Goal: Obtain resource: Obtain resource

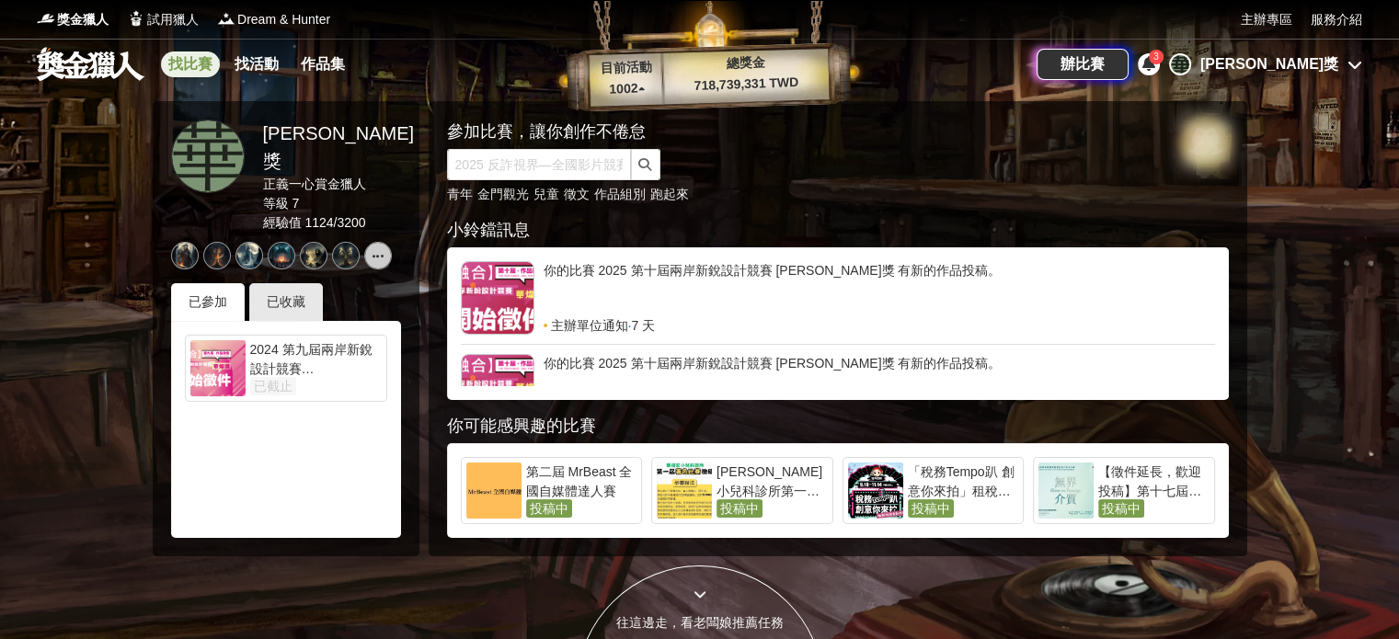
click at [188, 63] on link "找比賽" at bounding box center [190, 65] width 59 height 26
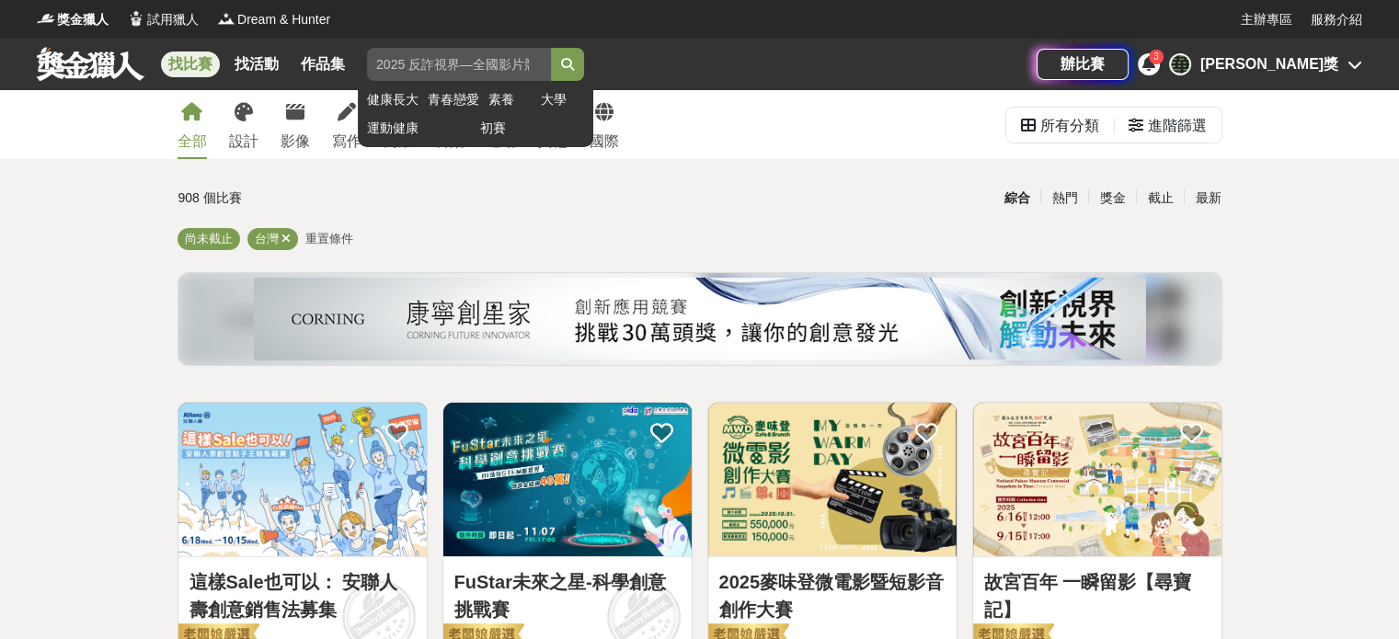
click at [422, 68] on input "search" at bounding box center [459, 64] width 184 height 33
type input "[PERSON_NAME]獎"
click at [551, 48] on button "submit" at bounding box center [567, 64] width 33 height 33
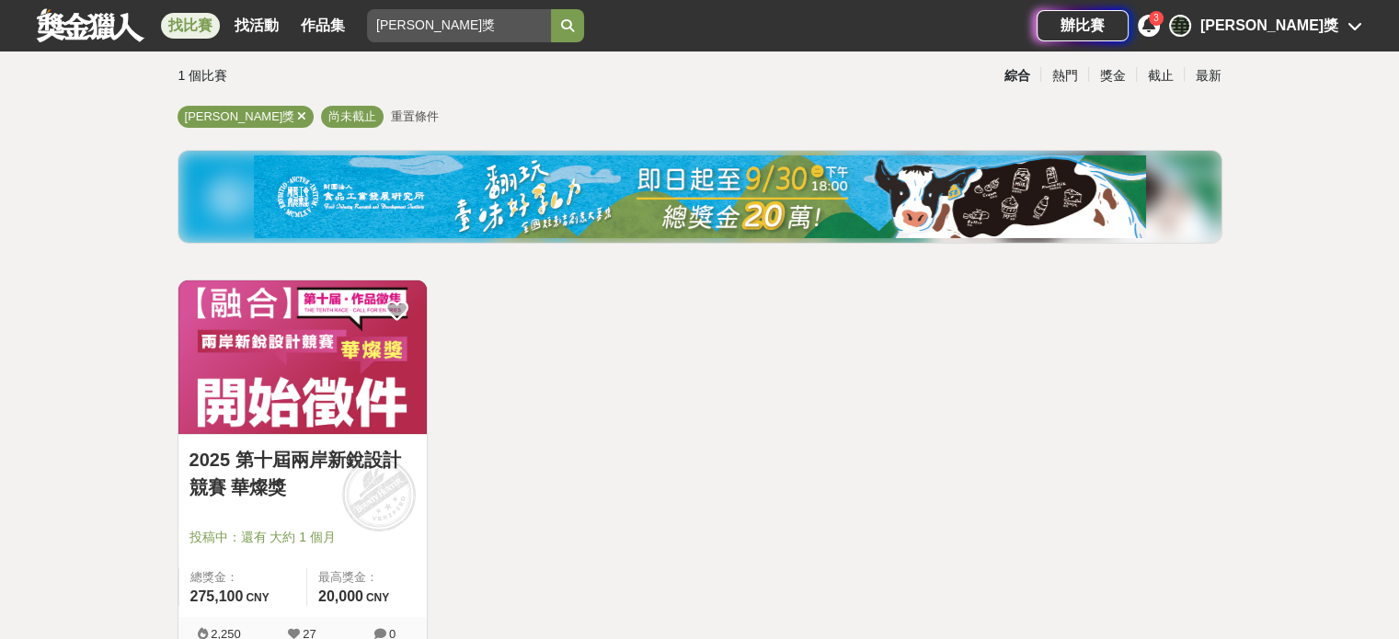
scroll to position [276, 0]
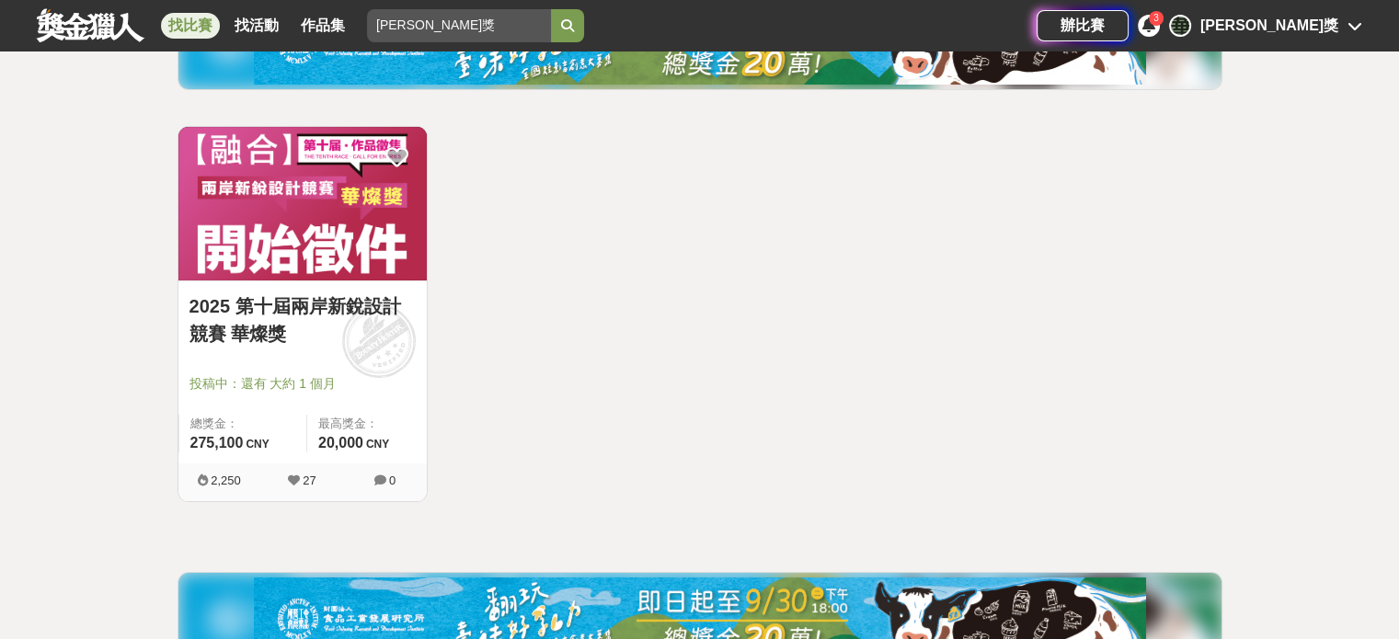
click at [302, 311] on link "2025 第十屆兩岸新銳設計競賽 華燦獎" at bounding box center [302, 319] width 226 height 55
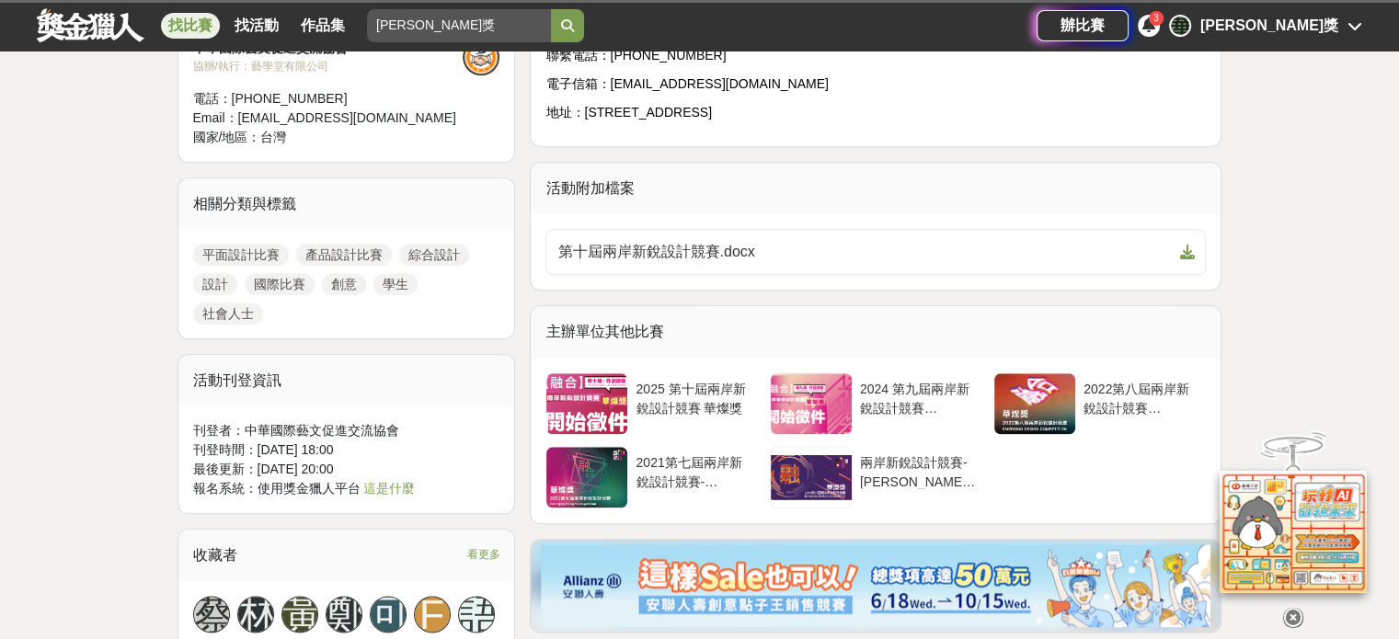
scroll to position [2207, 0]
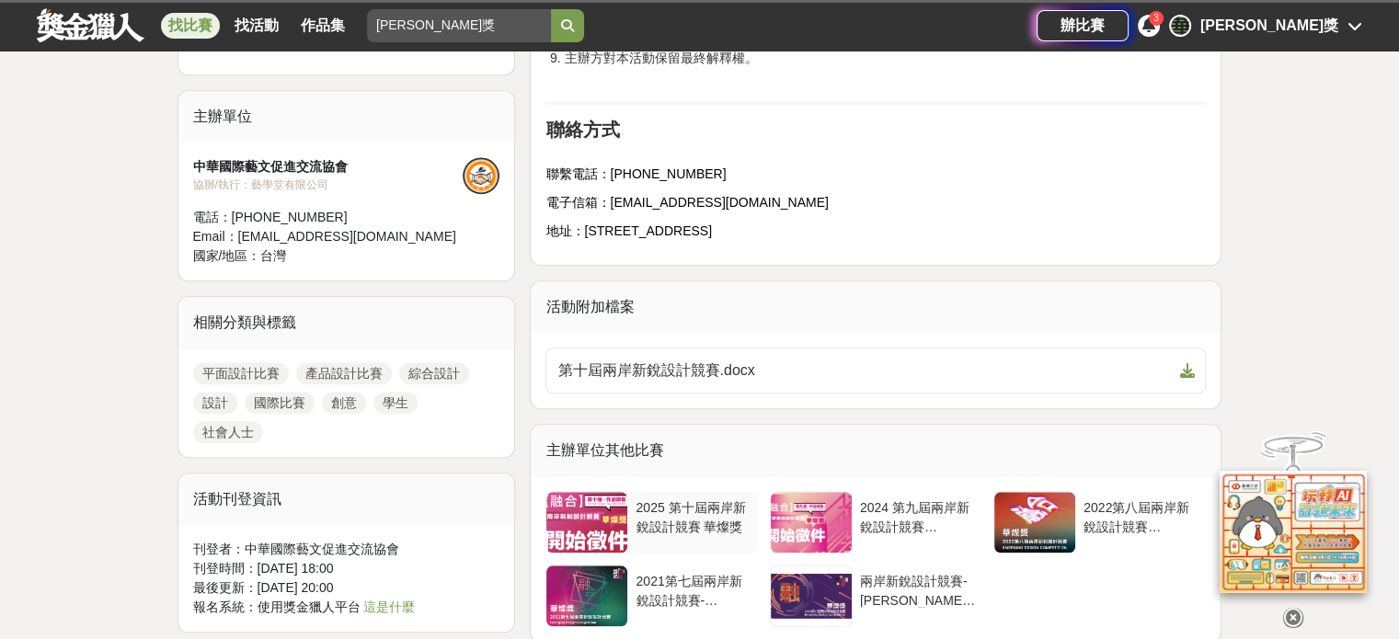
click at [591, 522] on div at bounding box center [586, 522] width 81 height 61
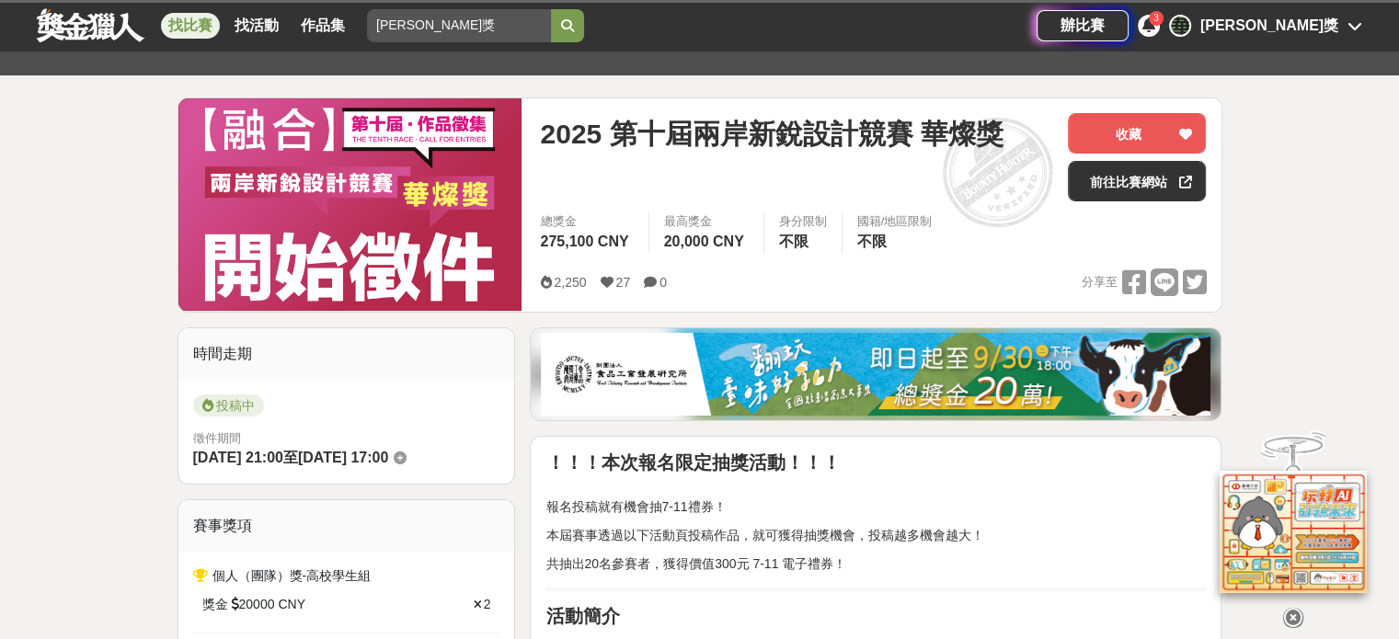
scroll to position [92, 0]
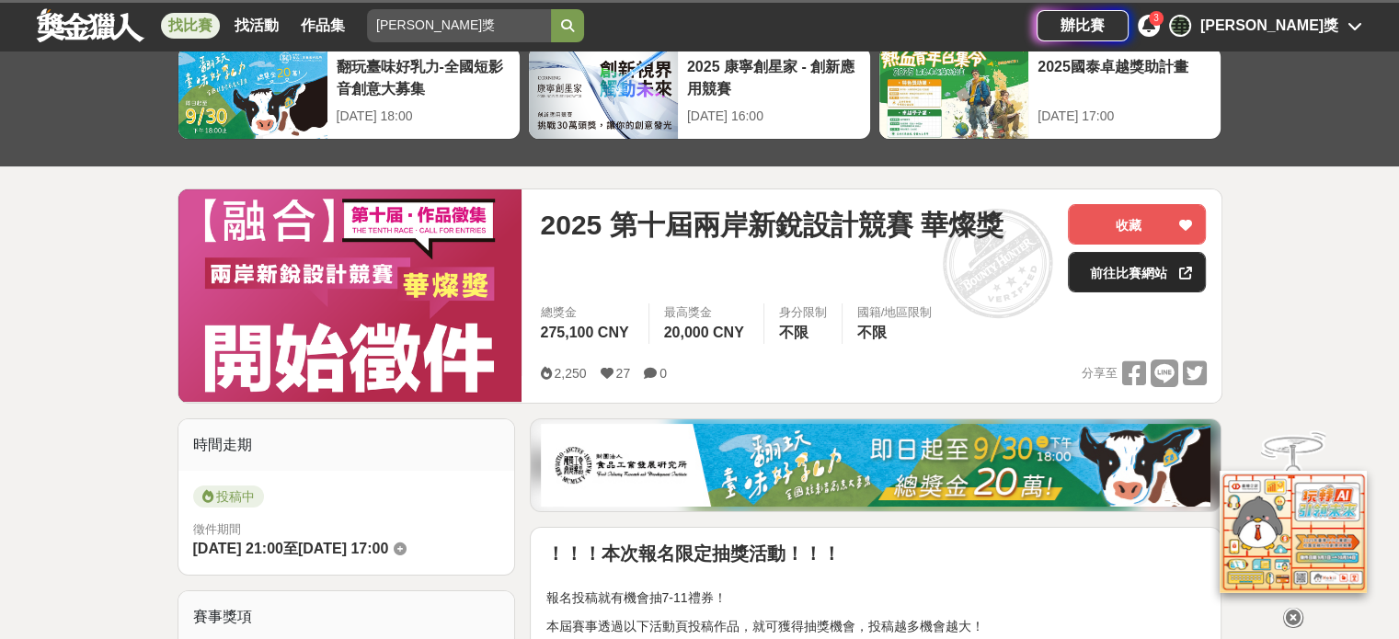
click at [1124, 279] on link "前往比賽網站" at bounding box center [1137, 272] width 138 height 40
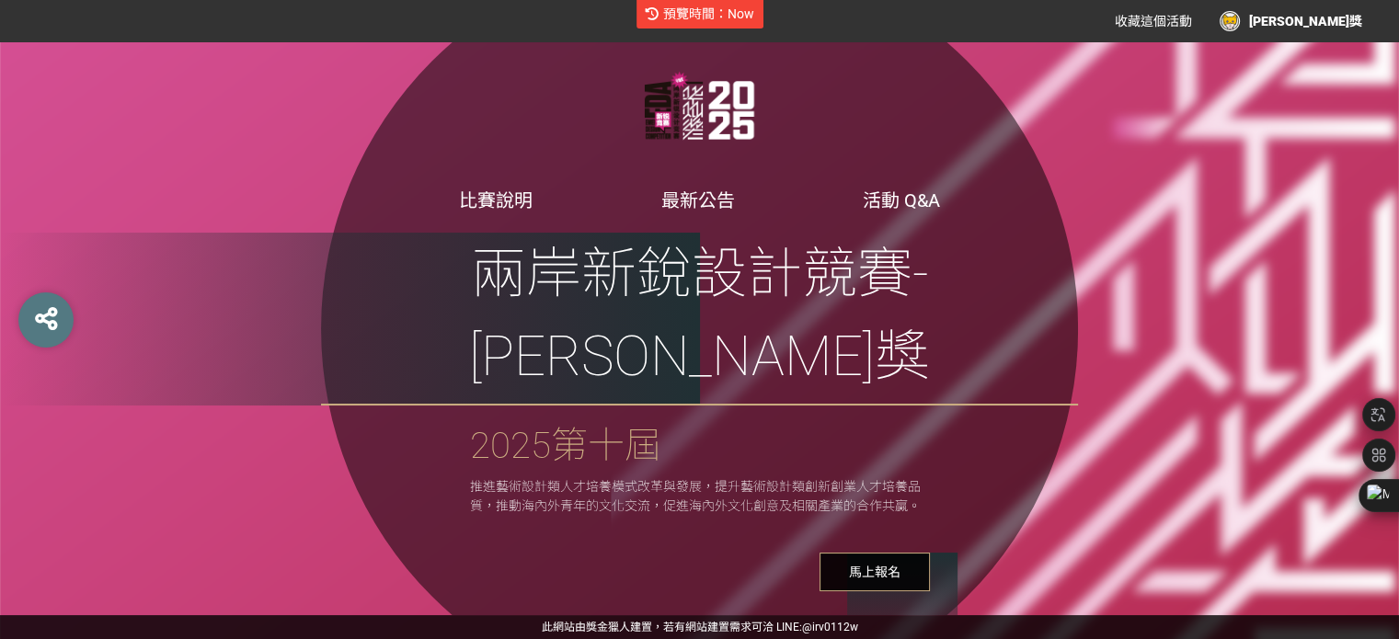
click at [891, 553] on span "馬上報名" at bounding box center [875, 572] width 110 height 39
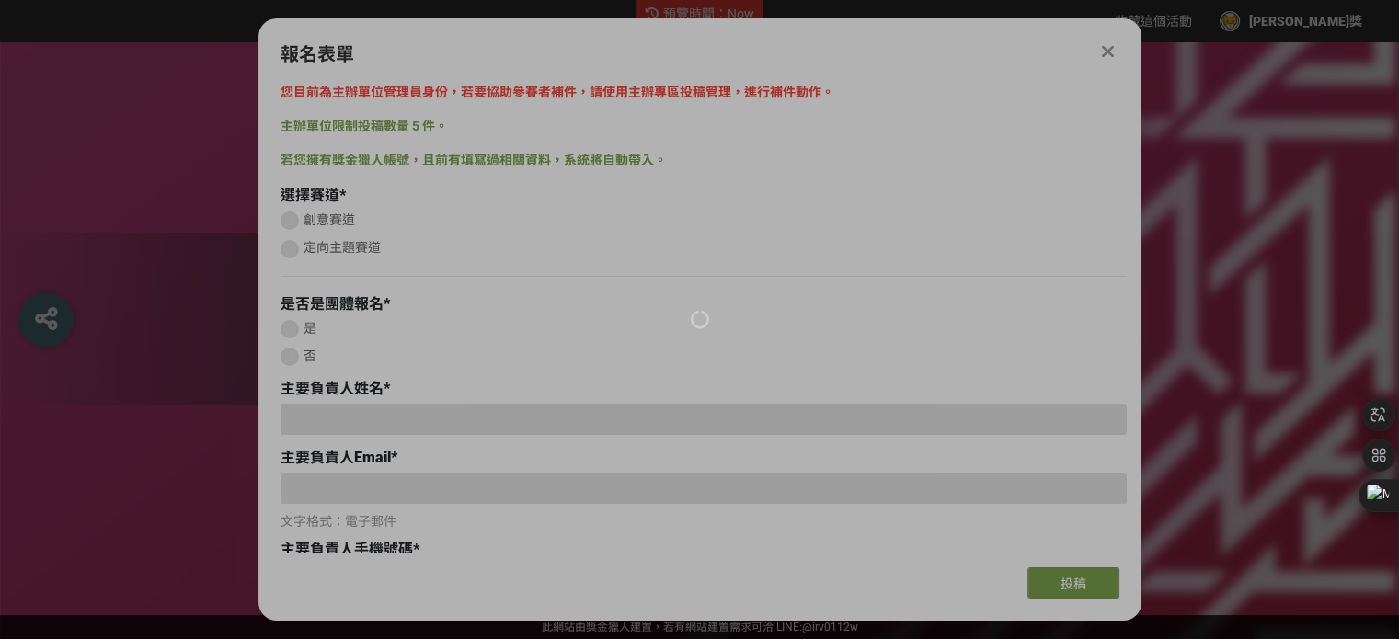
type input "hua-can-jiang1497872493"
type input "huacanaward@gmail.com"
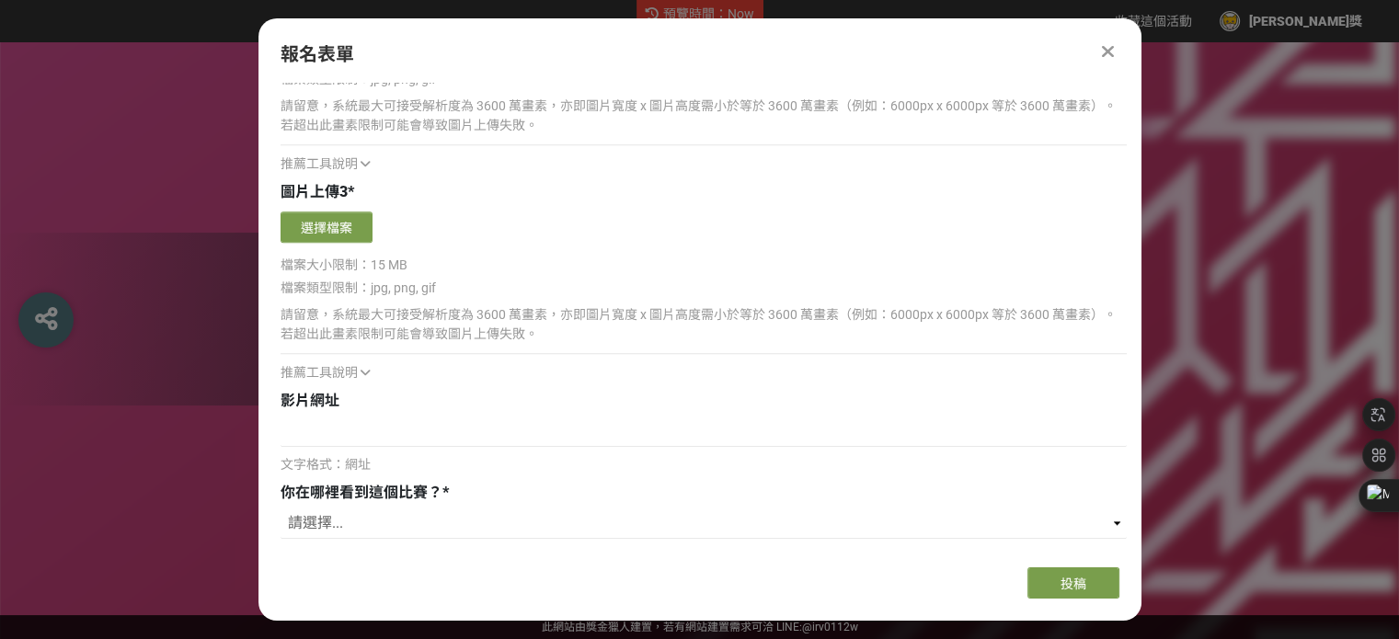
scroll to position [2048, 0]
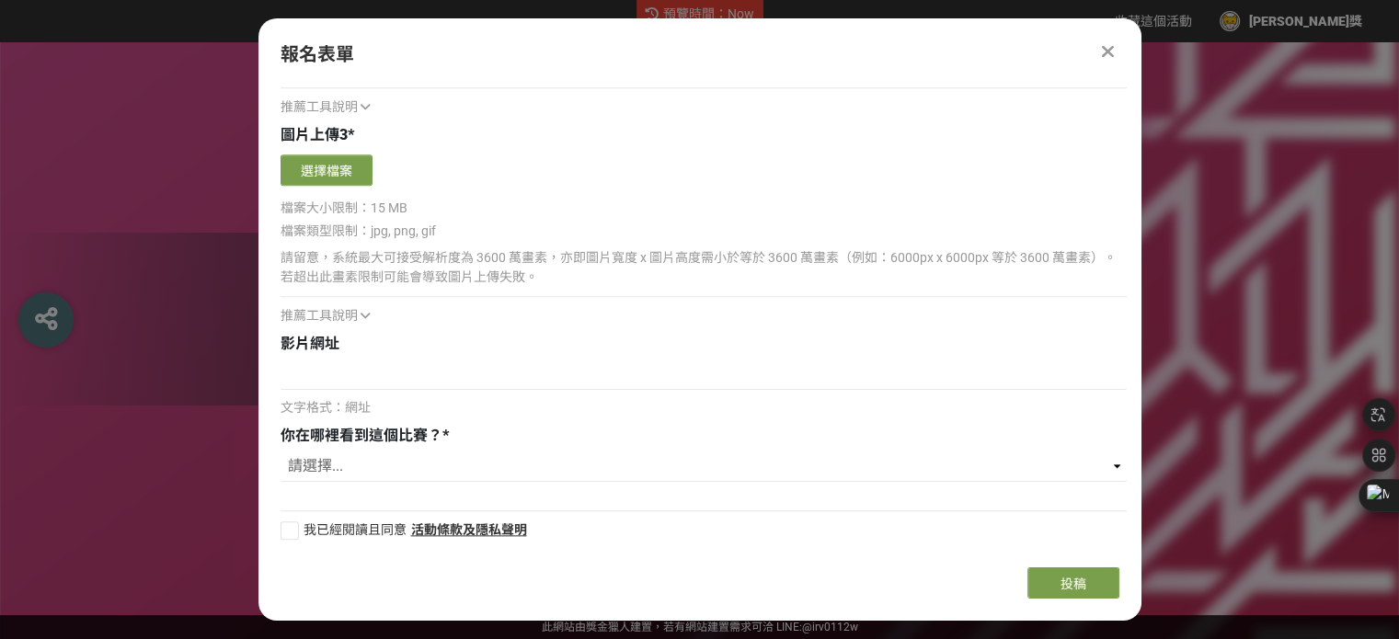
click at [1107, 48] on icon at bounding box center [1108, 51] width 12 height 18
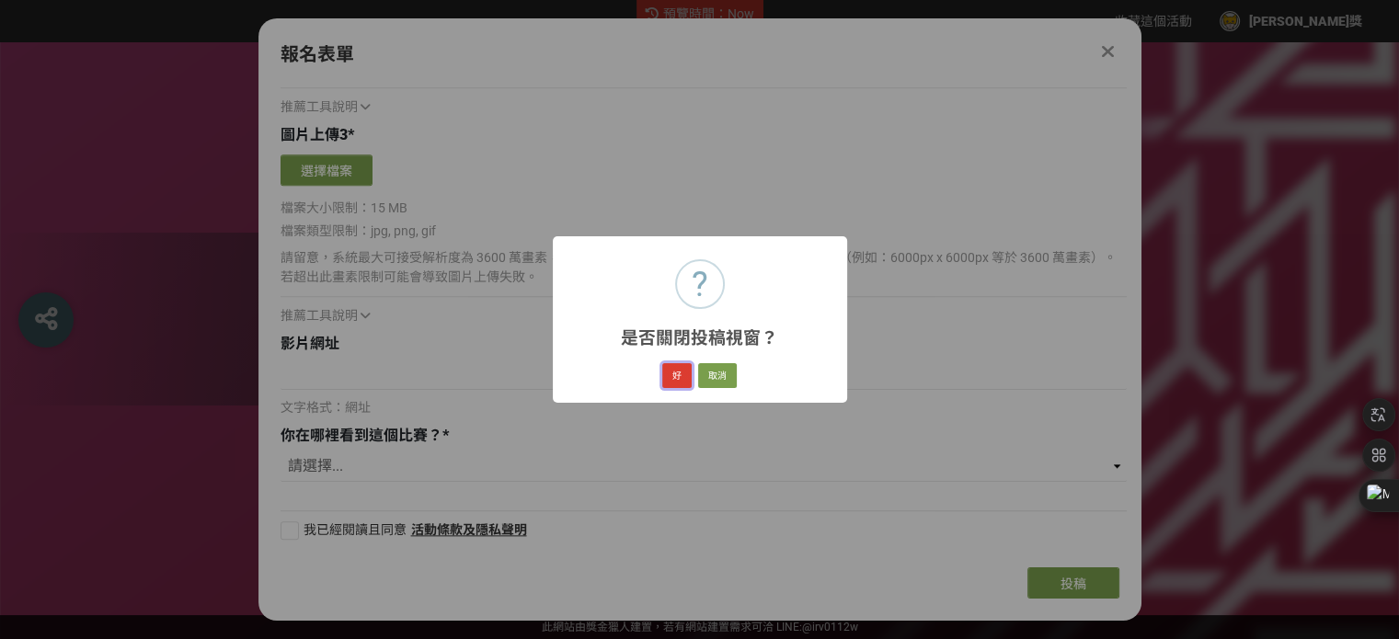
click at [678, 374] on button "好" at bounding box center [676, 376] width 29 height 26
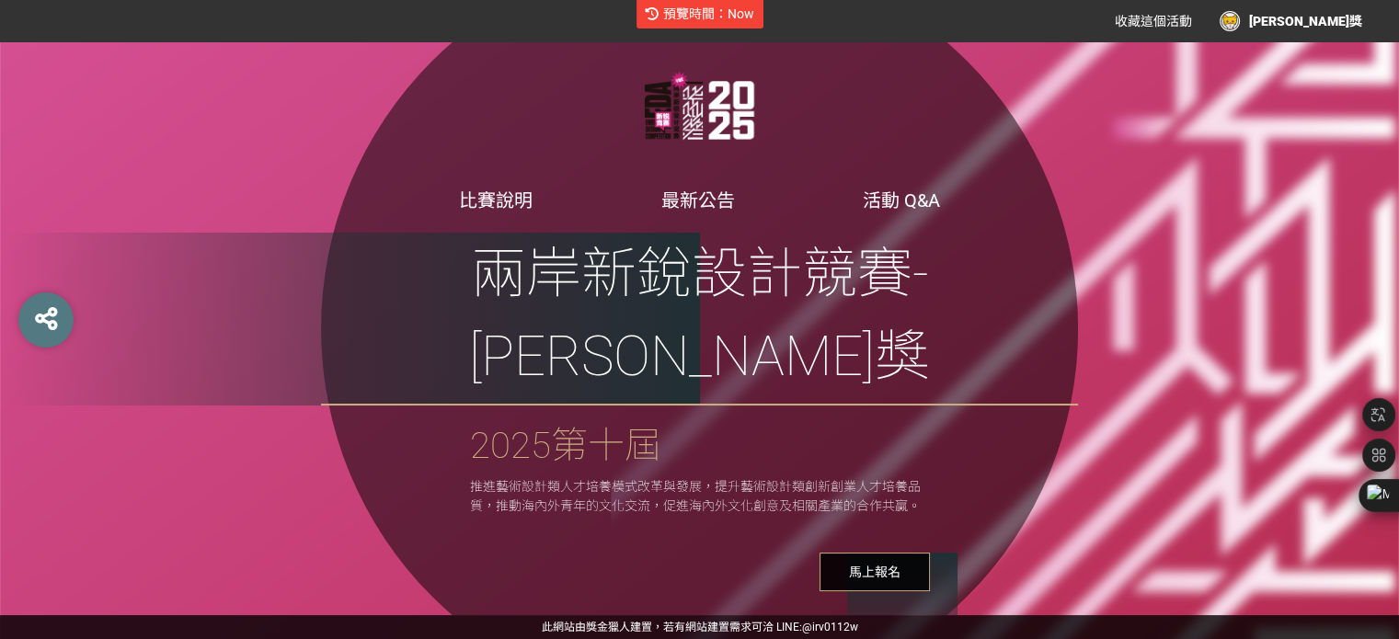
click at [1019, 345] on div "比賽說明 最新公告 活動 Q&A 兩岸新銳設計競賽-華燦獎 2025第十屆 推進藝術設計類人才培養模式改革與發展，提升藝術設計類創新創業人才培養品質，推動海內…" at bounding box center [699, 328] width 757 height 757
click at [618, 328] on span "兩岸新銳設計競賽-[PERSON_NAME]獎" at bounding box center [699, 319] width 757 height 173
drag, startPoint x: 556, startPoint y: 402, endPoint x: 620, endPoint y: 296, distance: 123.4
click at [571, 424] on span "2025第十屆" at bounding box center [565, 445] width 191 height 43
click at [693, 150] on img at bounding box center [700, 108] width 276 height 83
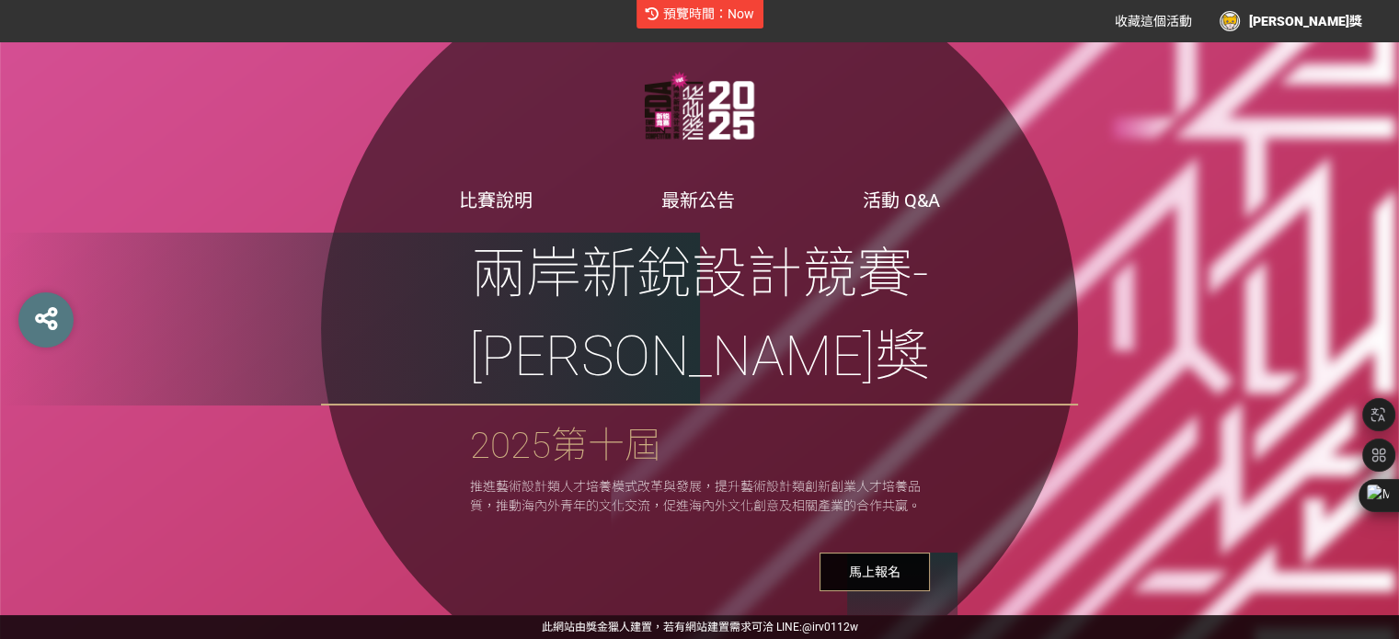
click at [780, 479] on span "推進藝術設計類人才培養模式改革與發展，提升藝術設計類創新創業人才培養品質，推動海內外青年的文化交流，促進海內外文化創意及相關產業的合作共贏。" at bounding box center [695, 496] width 451 height 34
click at [658, 479] on span "推進藝術設計類人才培養模式改革與發展，提升藝術設計類創新創業人才培養品質，推動海內外青年的文化交流，促進海內外文化創意及相關產業的合作共贏。" at bounding box center [695, 496] width 451 height 34
click at [828, 322] on span "兩岸新銳設計競賽-[PERSON_NAME]獎" at bounding box center [699, 319] width 757 height 173
click at [503, 212] on link "比賽說明" at bounding box center [496, 200] width 74 height 22
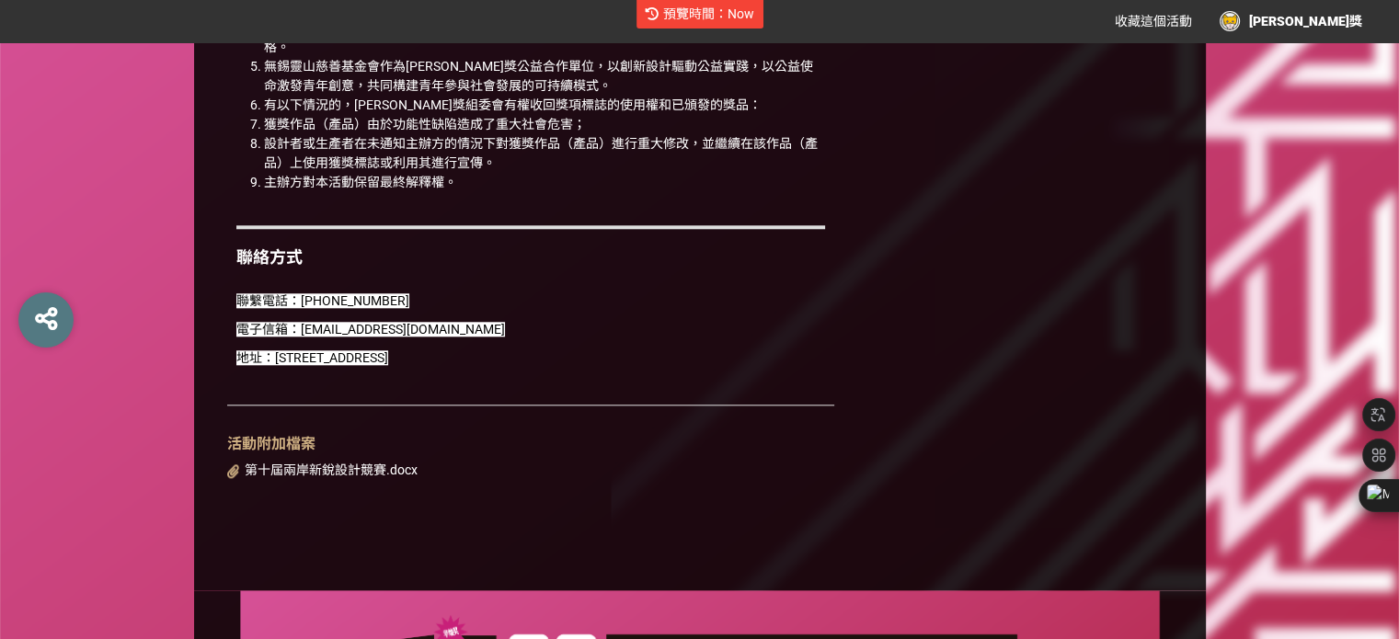
scroll to position [1890, 0]
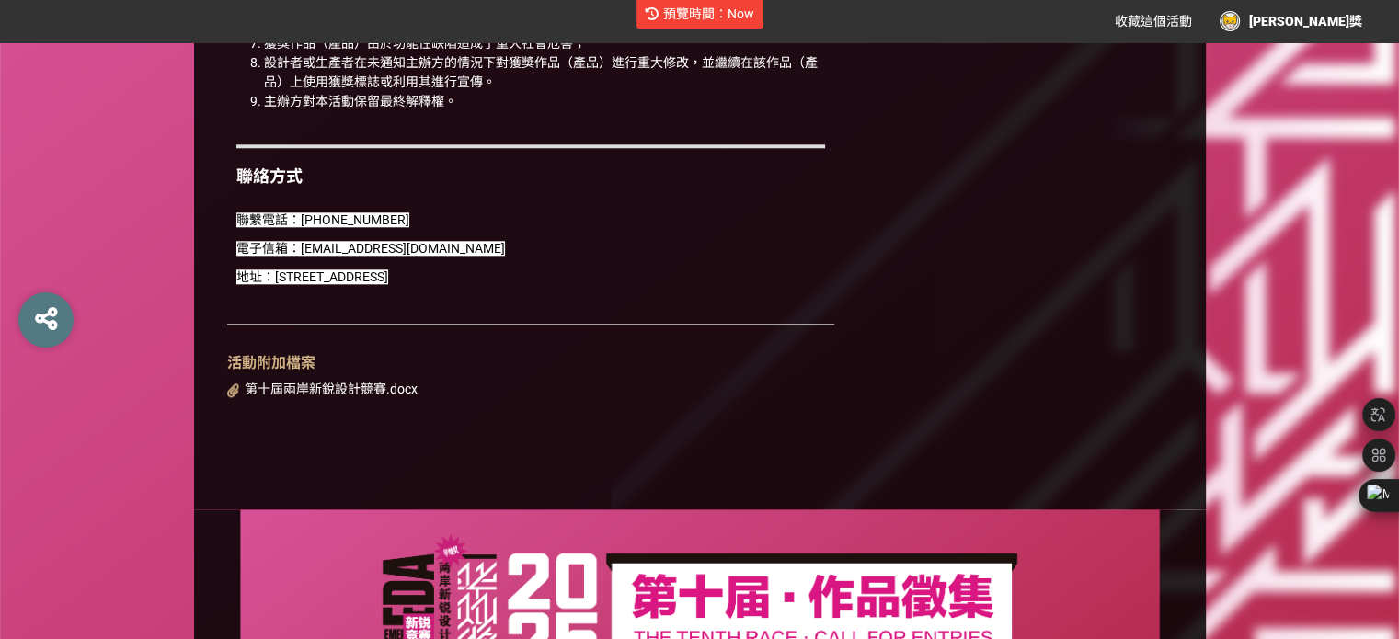
click at [341, 382] on span "第十屆兩岸新銳設計競賽.docx" at bounding box center [331, 389] width 173 height 15
click at [291, 382] on span "第十屆兩岸新銳設計競賽.docx" at bounding box center [331, 389] width 173 height 15
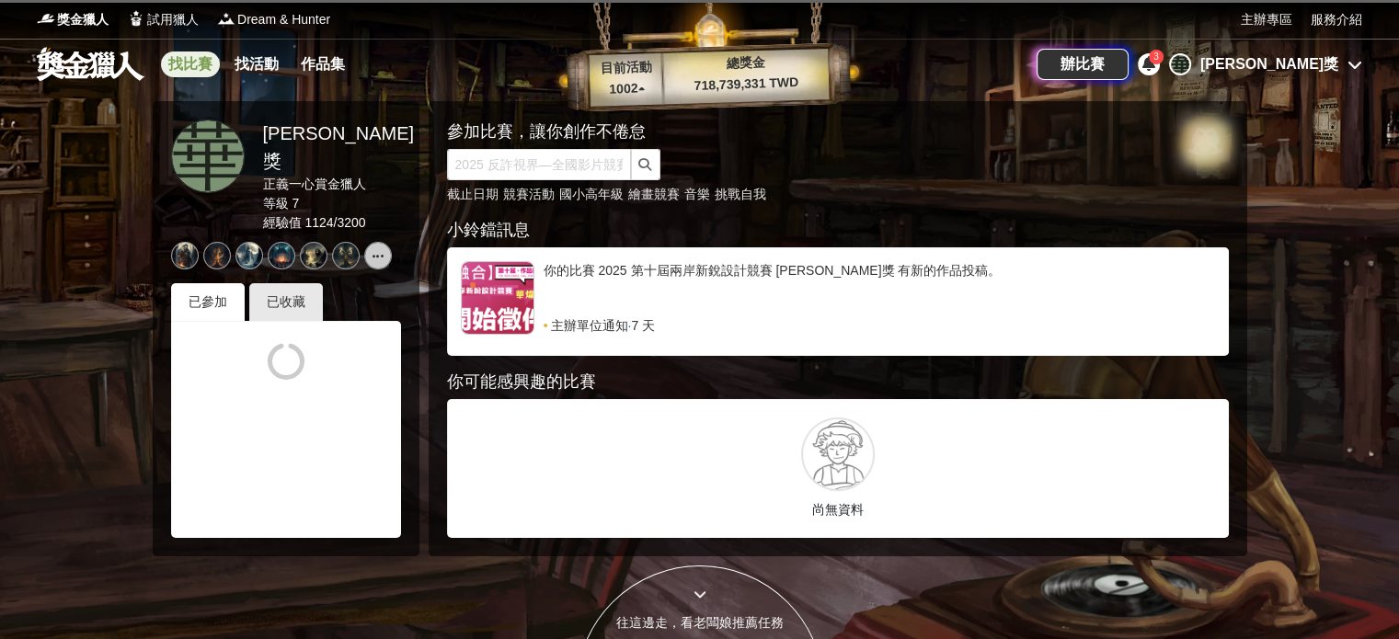
click at [177, 64] on link "找比賽" at bounding box center [190, 65] width 59 height 26
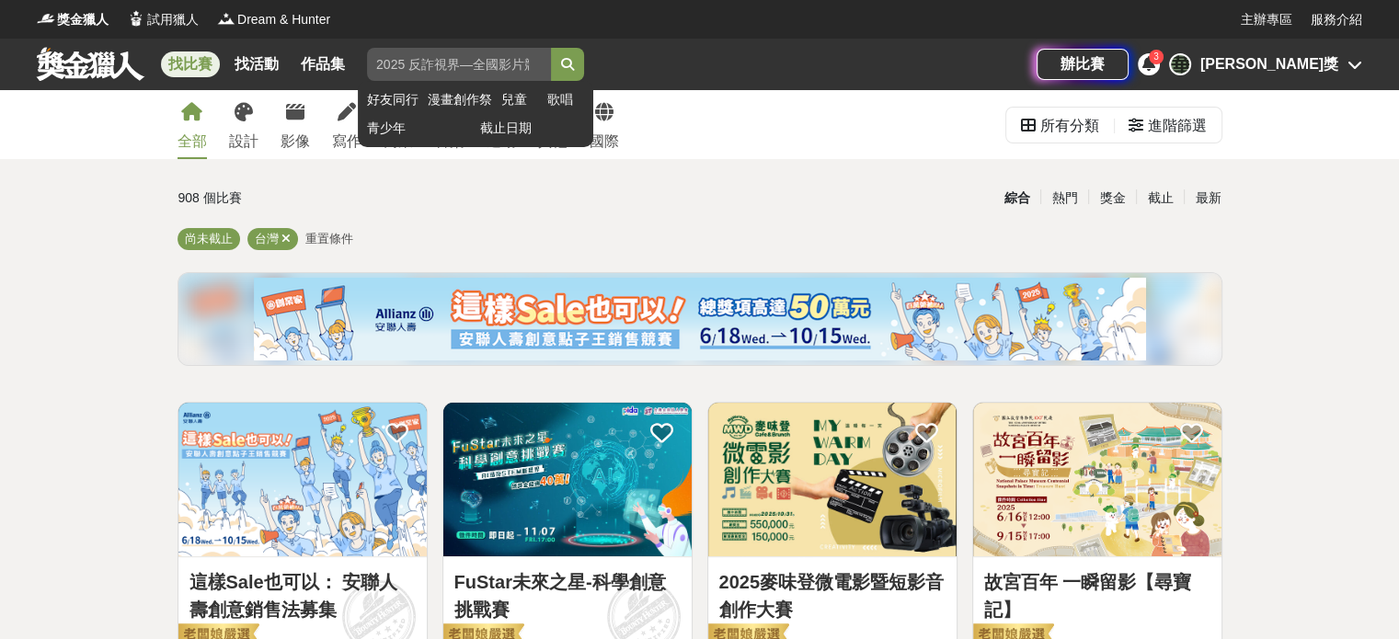
click at [418, 68] on input "search" at bounding box center [459, 64] width 184 height 33
type input "C"
type input "[PERSON_NAME]獎"
click at [551, 48] on button "submit" at bounding box center [567, 64] width 33 height 33
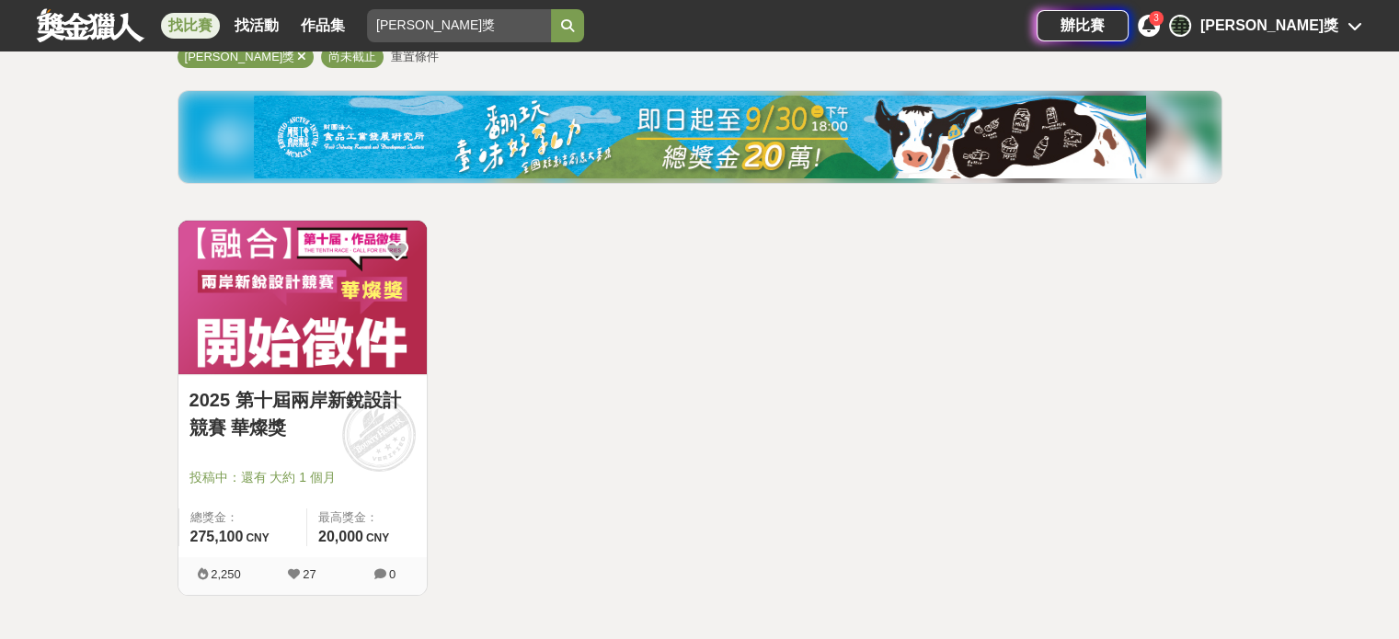
scroll to position [184, 0]
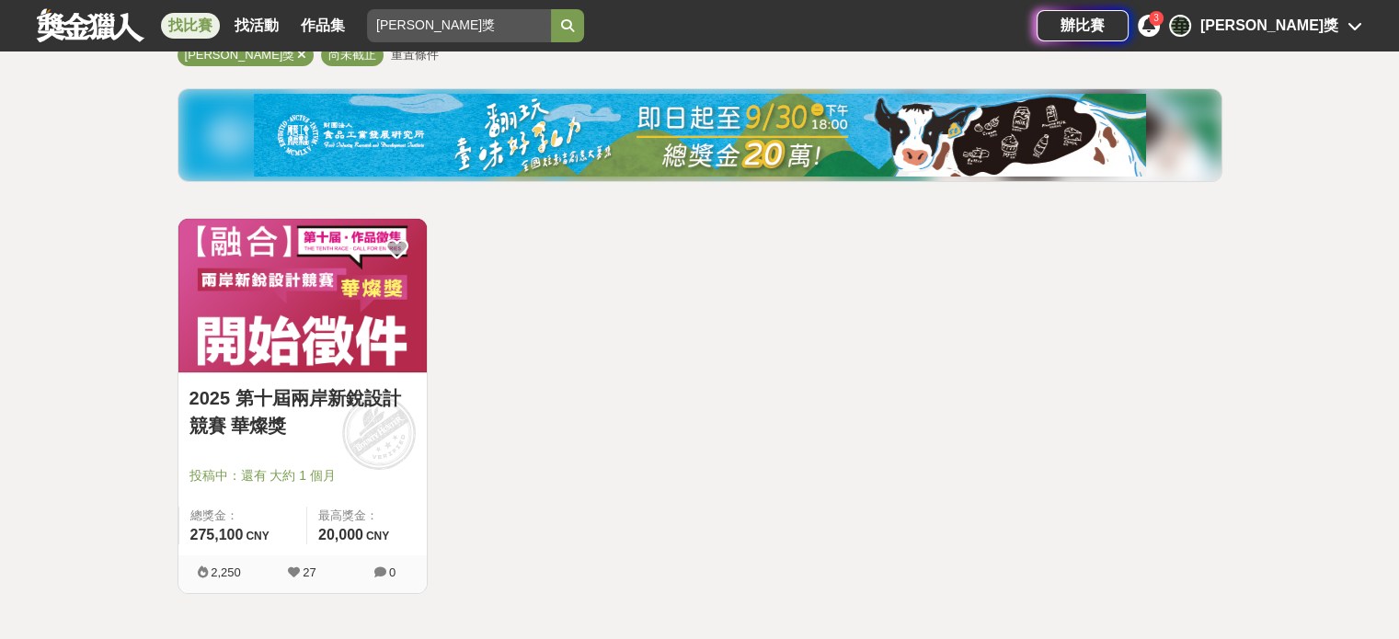
click at [317, 323] on img at bounding box center [302, 296] width 248 height 154
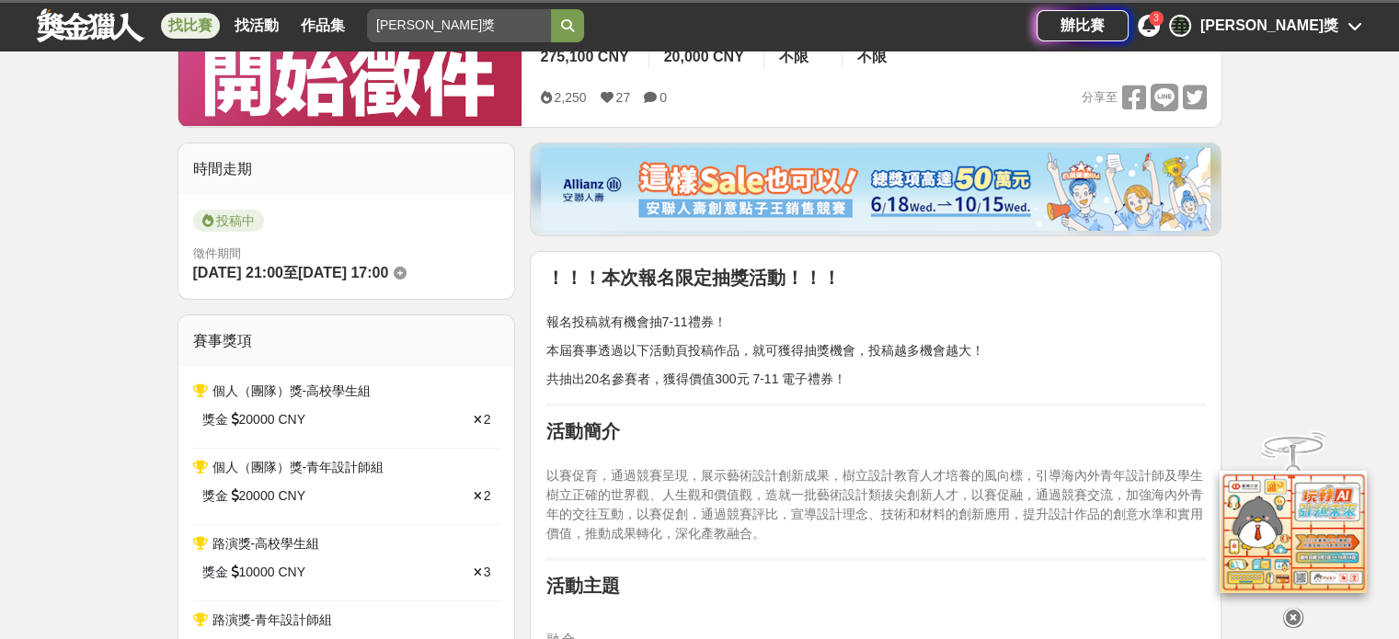
scroll to position [184, 0]
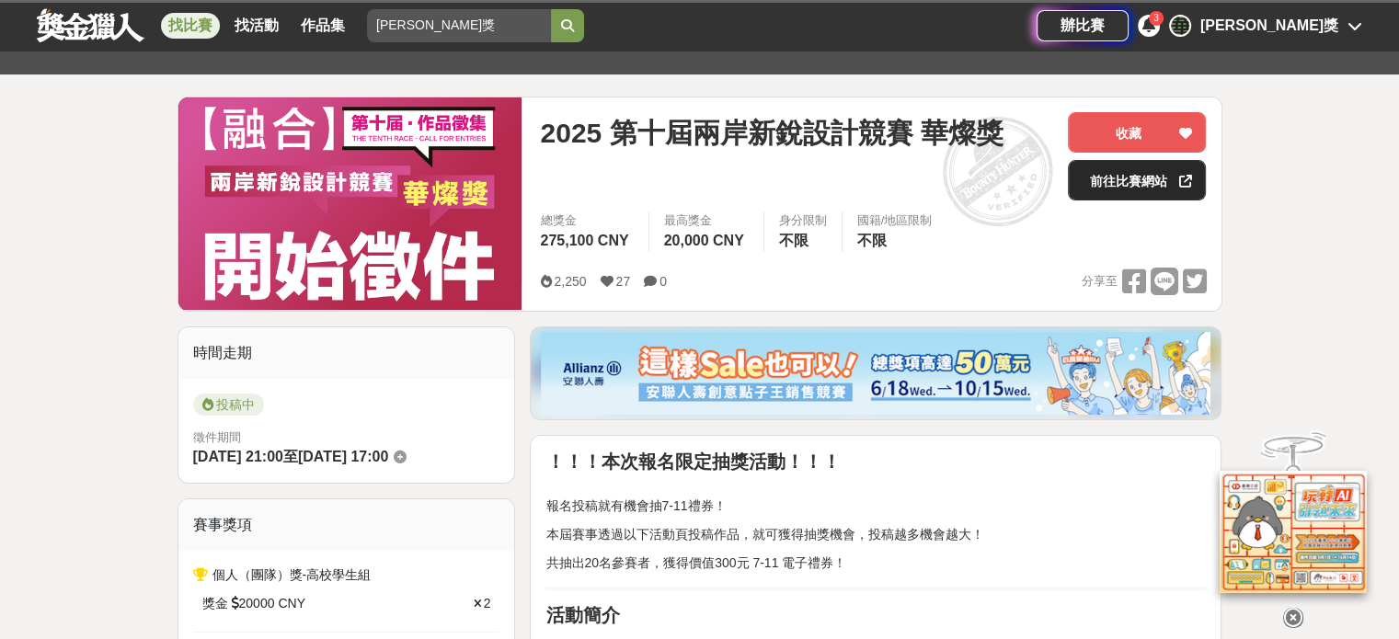
click at [1106, 198] on link "前往比賽網站" at bounding box center [1137, 180] width 138 height 40
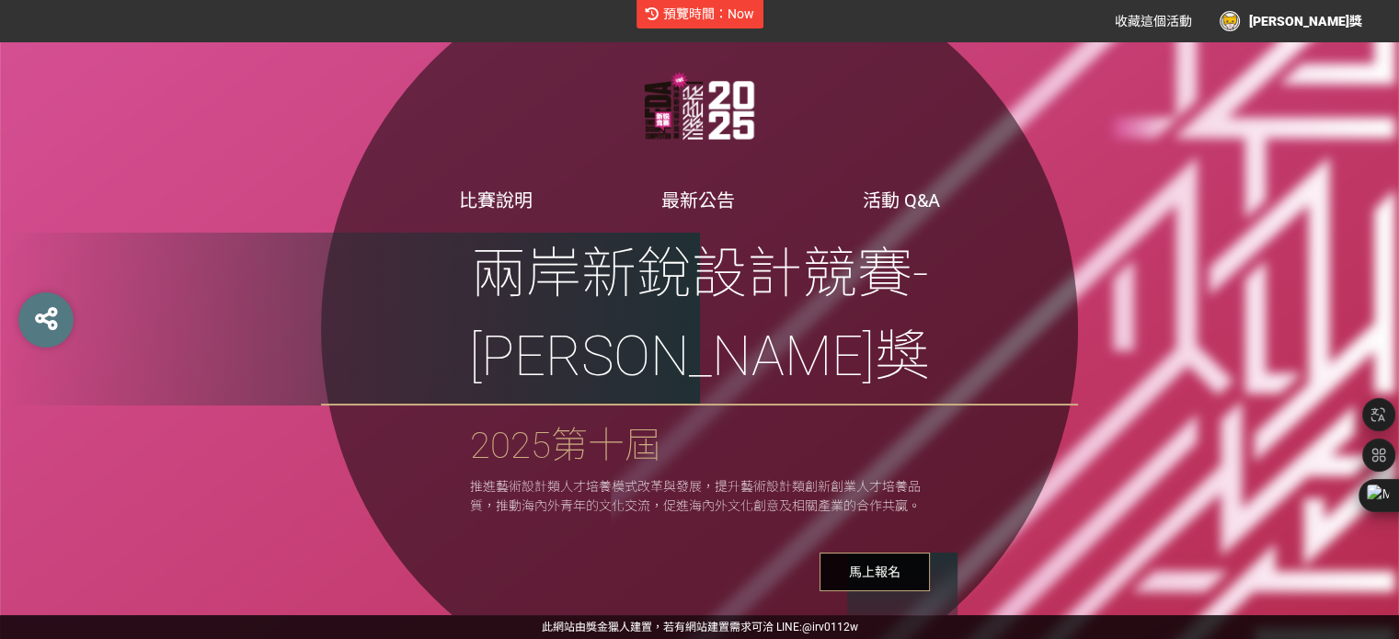
click at [509, 212] on link "比賽說明" at bounding box center [496, 200] width 74 height 22
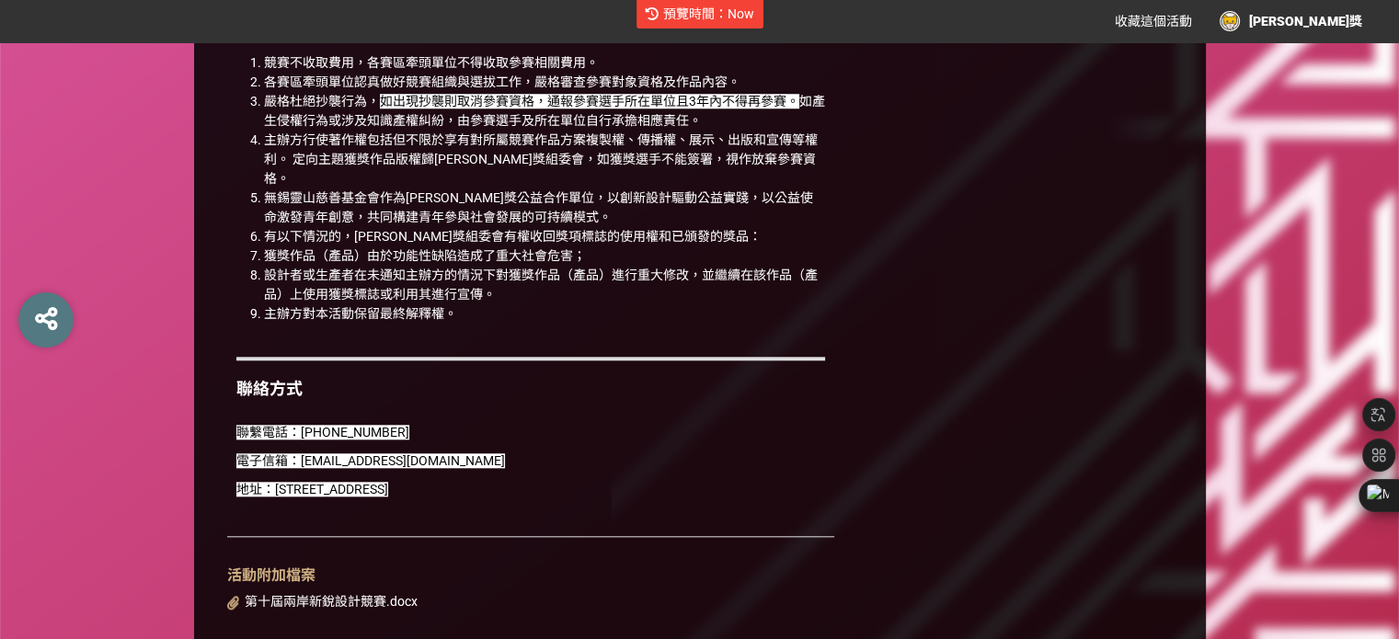
scroll to position [1890, 0]
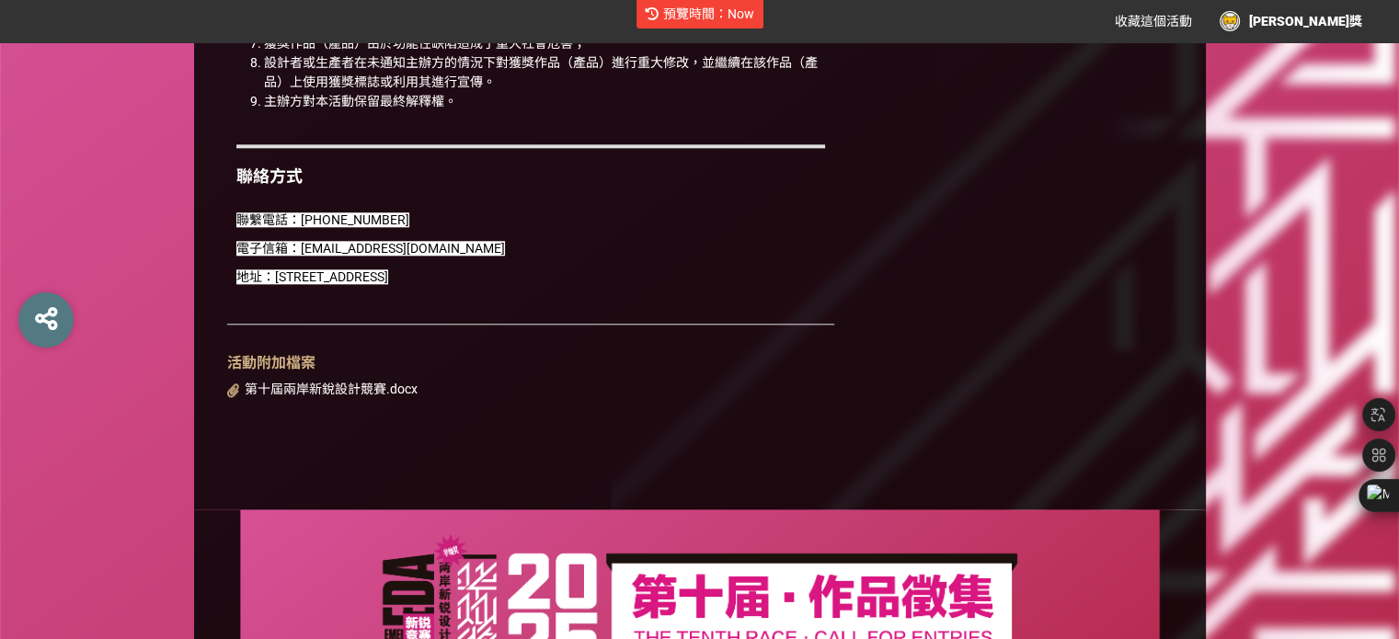
click at [312, 382] on span "第十屆兩岸新銳設計競賽.docx" at bounding box center [331, 389] width 173 height 15
